Goal: Find specific page/section: Find specific page/section

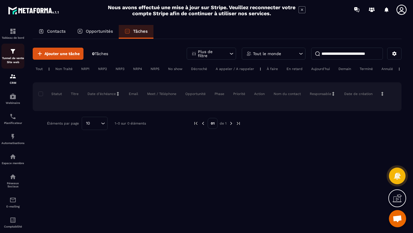
scroll to position [12, 0]
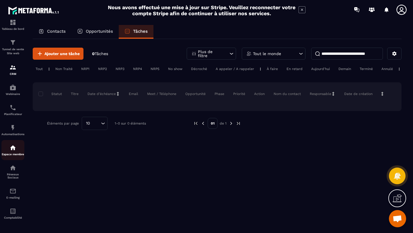
click at [16, 155] on link "Espace membre" at bounding box center [12, 150] width 23 height 20
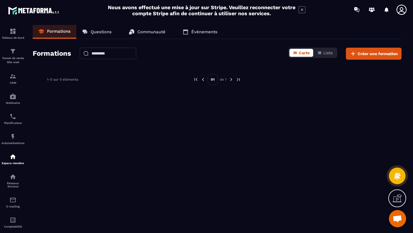
click at [397, 212] on span "Ouvrir le chat" at bounding box center [397, 218] width 17 height 17
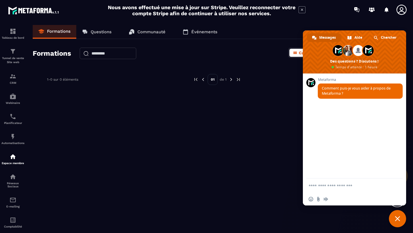
click at [349, 64] on span at bounding box center [354, 51] width 103 height 43
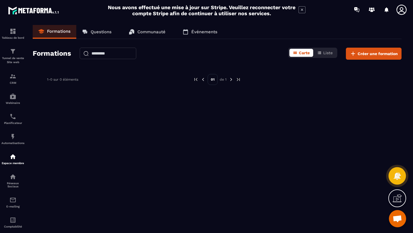
click at [400, 168] on div at bounding box center [398, 176] width 18 height 18
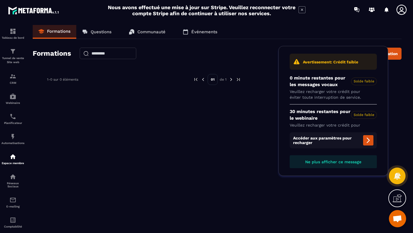
click at [345, 163] on span "Ne plus afficher ce message" at bounding box center [333, 162] width 56 height 5
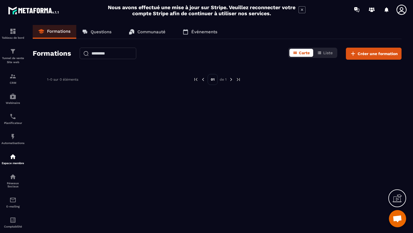
click at [396, 220] on span "Ouvrir le chat" at bounding box center [397, 219] width 9 height 8
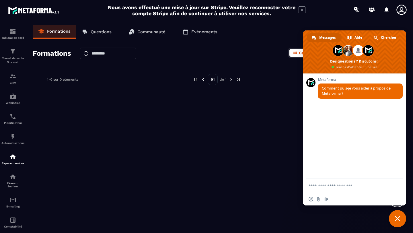
click at [396, 220] on span "Fermer le chat" at bounding box center [397, 218] width 5 height 5
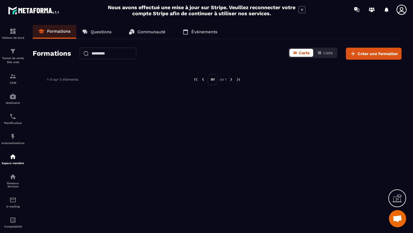
click at [403, 13] on icon at bounding box center [401, 9] width 11 height 11
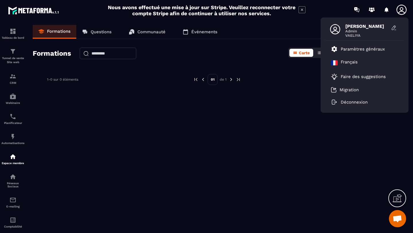
click at [298, 146] on div "Formations Questions Communauté Événements Formations Carte Liste Créer une for…" at bounding box center [217, 128] width 381 height 206
